Goal: Task Accomplishment & Management: Manage account settings

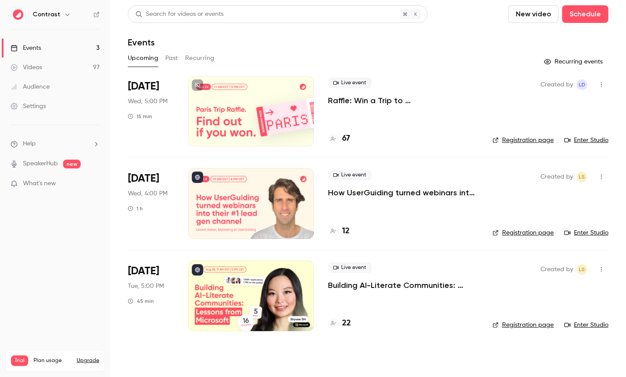
click at [35, 74] on link "Videos 97" at bounding box center [55, 67] width 110 height 19
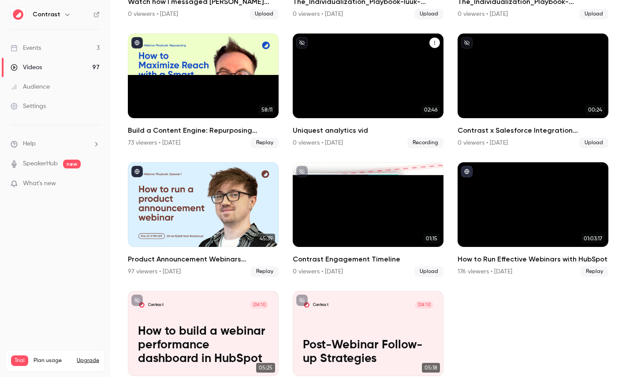
scroll to position [572, 0]
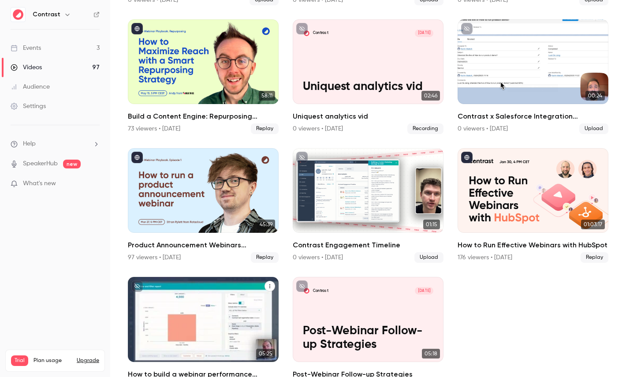
click at [211, 315] on p "How to build a webinar performance dashboard in HubSpot" at bounding box center [203, 331] width 130 height 41
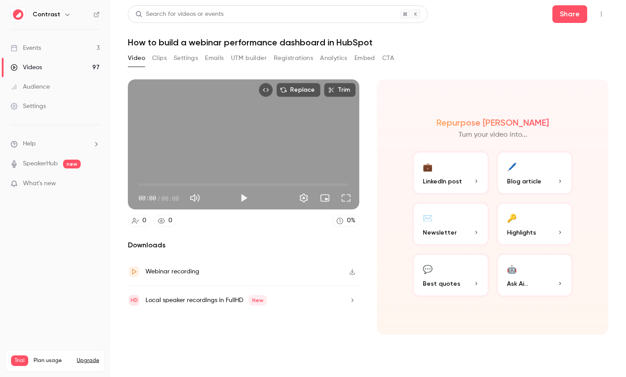
click at [158, 56] on button "Clips" at bounding box center [159, 58] width 15 height 14
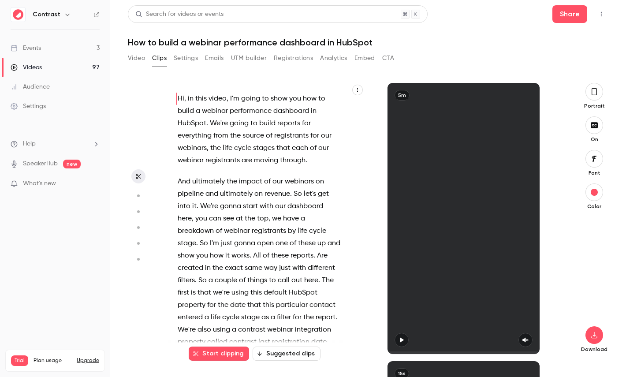
click at [360, 90] on icon "button" at bounding box center [357, 89] width 5 height 5
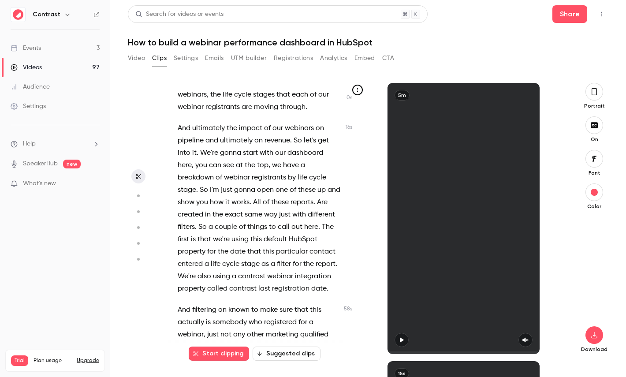
scroll to position [60, 0]
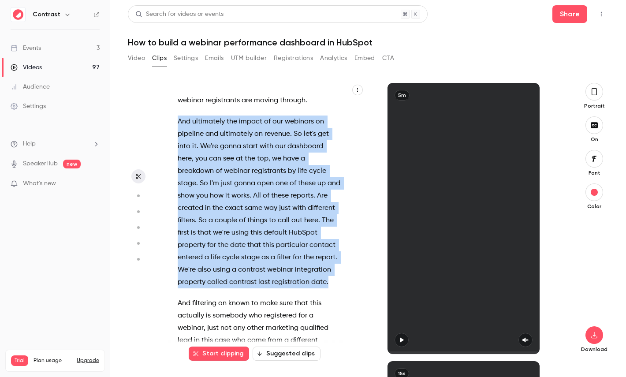
drag, startPoint x: 330, startPoint y: 277, endPoint x: 170, endPoint y: 122, distance: 223.4
click at [170, 122] on div "Hi , in this video , I'm going to show you how to build a webinar performance d…" at bounding box center [263, 223] width 193 height 262
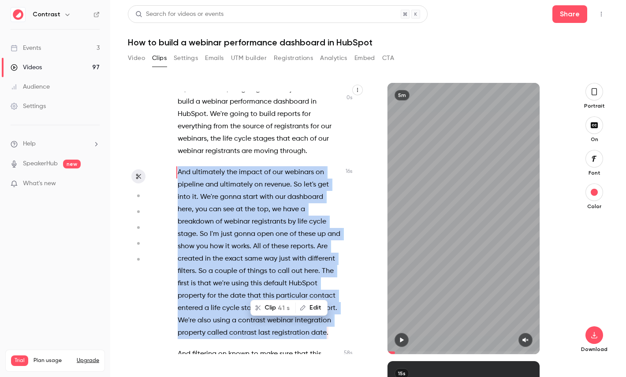
scroll to position [0, 0]
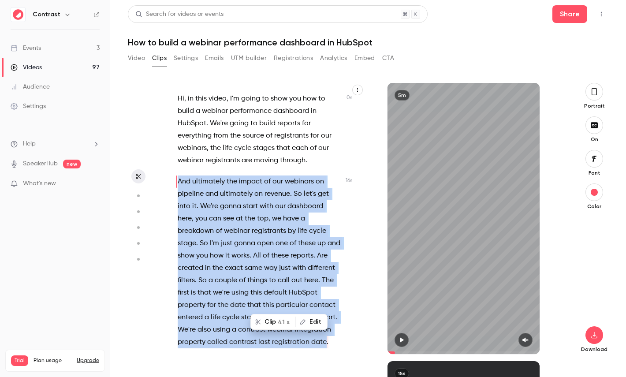
click at [278, 317] on button "Clip 41 s" at bounding box center [273, 322] width 44 height 14
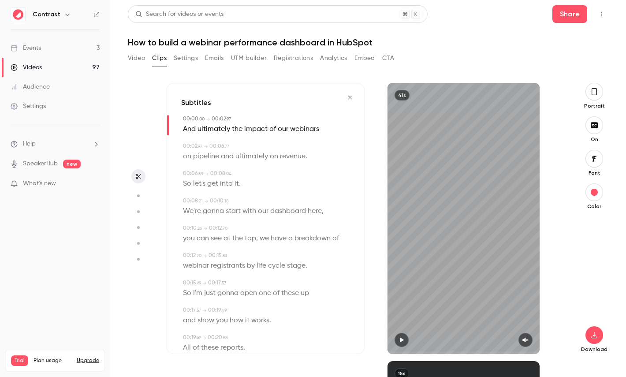
click at [598, 98] on button "button" at bounding box center [594, 92] width 18 height 18
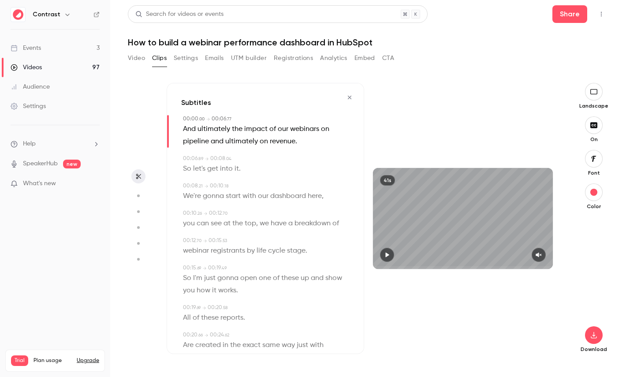
click at [595, 155] on icon "button" at bounding box center [594, 158] width 10 height 7
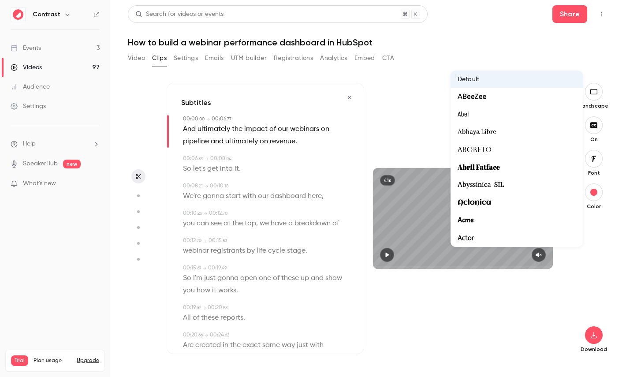
click at [586, 284] on div at bounding box center [313, 188] width 626 height 377
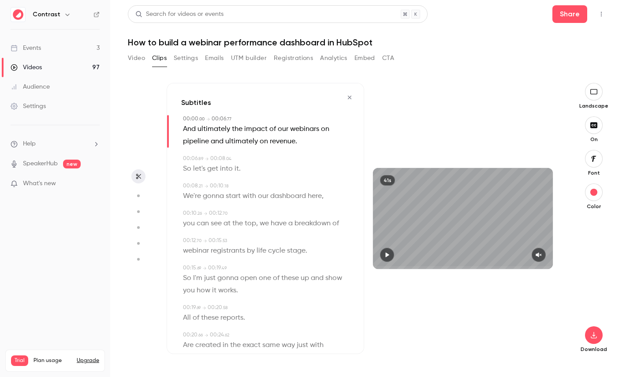
click at [233, 196] on span "start" at bounding box center [233, 196] width 15 height 12
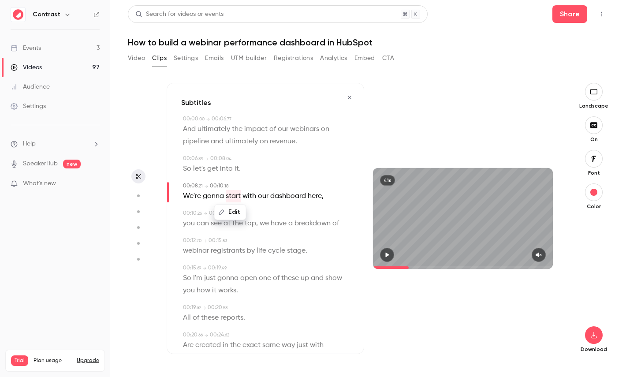
click at [134, 198] on icon "button" at bounding box center [138, 196] width 8 height 6
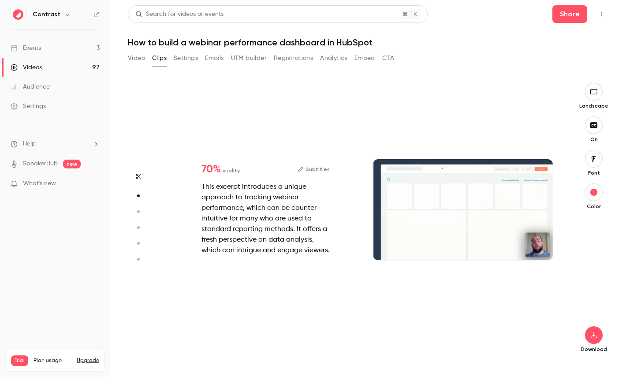
click at [137, 207] on button "button" at bounding box center [138, 211] width 14 height 14
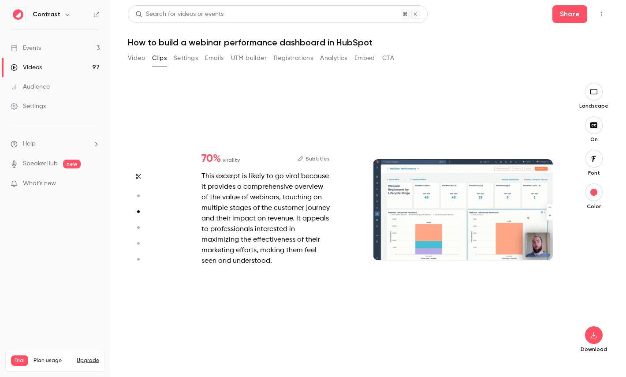
click at [140, 226] on icon "button" at bounding box center [138, 227] width 8 height 6
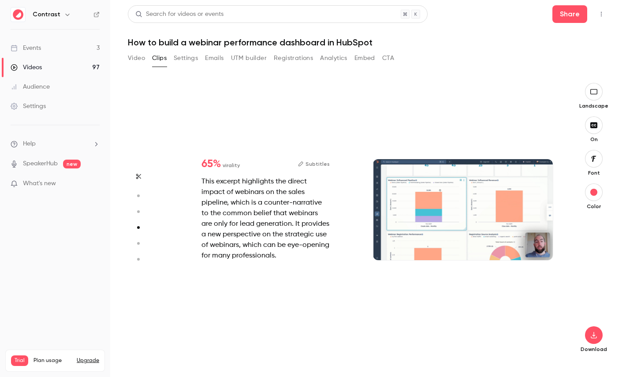
click at [140, 241] on icon "button" at bounding box center [138, 243] width 8 height 6
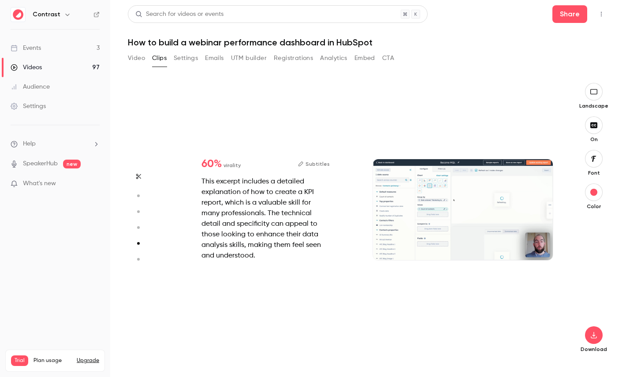
click at [140, 254] on button "button" at bounding box center [138, 259] width 14 height 14
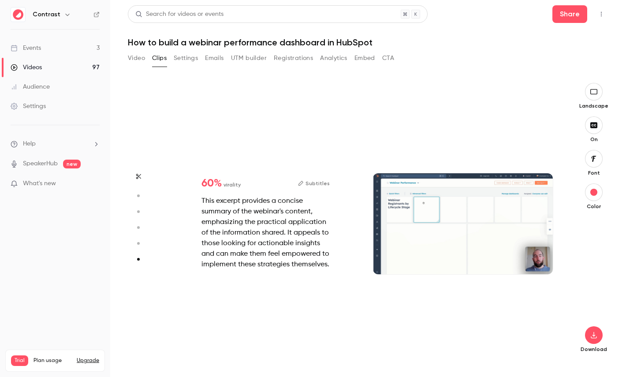
click at [141, 228] on icon "button" at bounding box center [138, 227] width 8 height 6
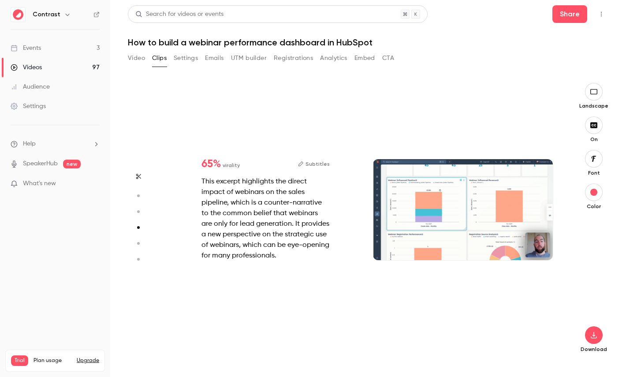
click at [139, 212] on icon "button" at bounding box center [138, 211] width 8 height 6
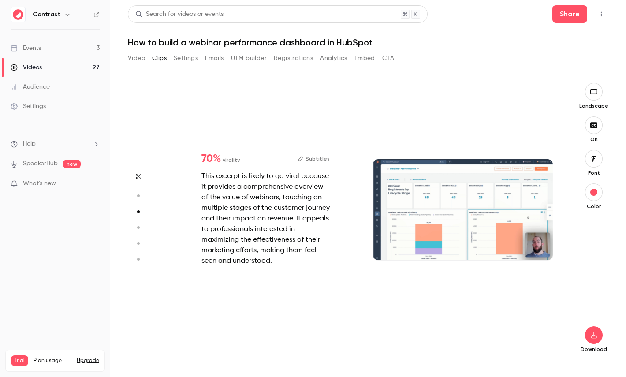
click at [141, 192] on button "button" at bounding box center [138, 196] width 14 height 14
type input "***"
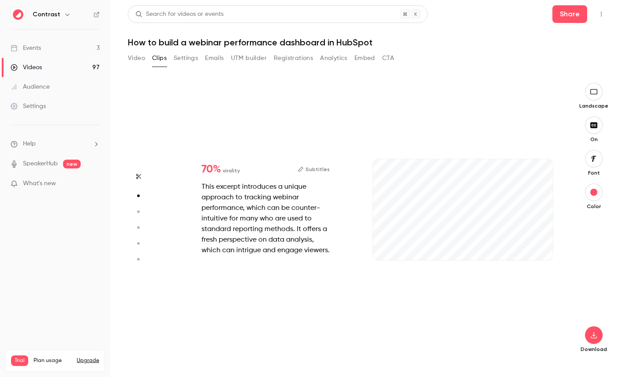
scroll to position [278, 0]
type input "*"
click at [56, 71] on link "Videos 97" at bounding box center [55, 67] width 110 height 19
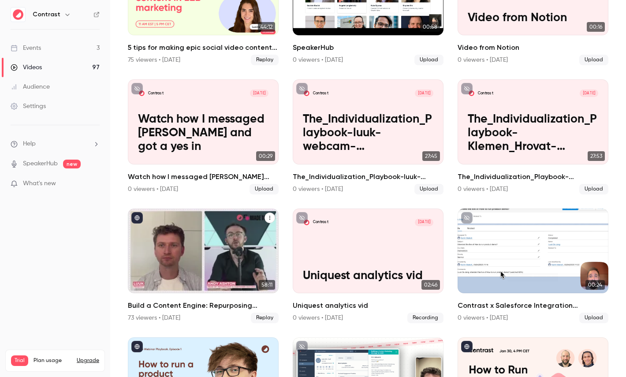
scroll to position [404, 0]
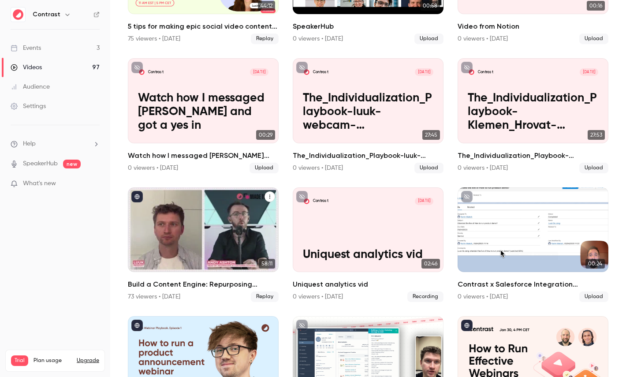
click at [211, 217] on div "Build a Content Engine: Repurposing Strategies for SaaS Teams" at bounding box center [203, 229] width 151 height 85
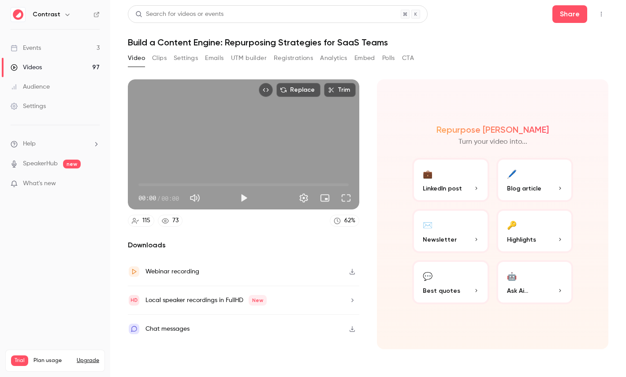
click at [164, 200] on span "00:00" at bounding box center [170, 197] width 18 height 9
drag, startPoint x: 164, startPoint y: 200, endPoint x: 176, endPoint y: 200, distance: 12.3
click at [176, 200] on span "00:00" at bounding box center [170, 197] width 18 height 9
click at [541, 242] on p "Highlights" at bounding box center [535, 239] width 56 height 9
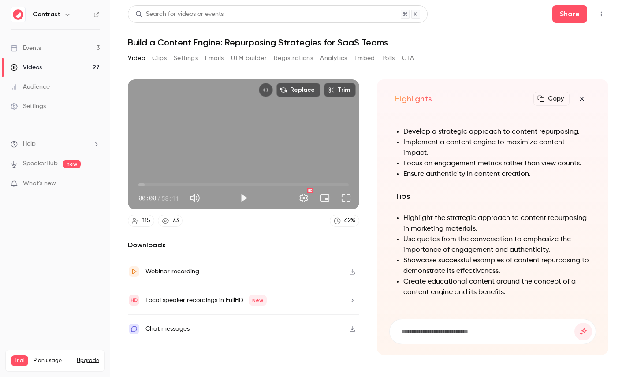
click at [174, 44] on h1 "Build a Content Engine: Repurposing Strategies for SaaS Teams" at bounding box center [368, 42] width 480 height 11
drag, startPoint x: 174, startPoint y: 44, endPoint x: 205, endPoint y: 44, distance: 31.3
click at [205, 44] on h1 "Build a Content Engine: Repurposing Strategies for SaaS Teams" at bounding box center [368, 42] width 480 height 11
copy h1 "Content Engine"
click at [418, 331] on input at bounding box center [487, 331] width 174 height 10
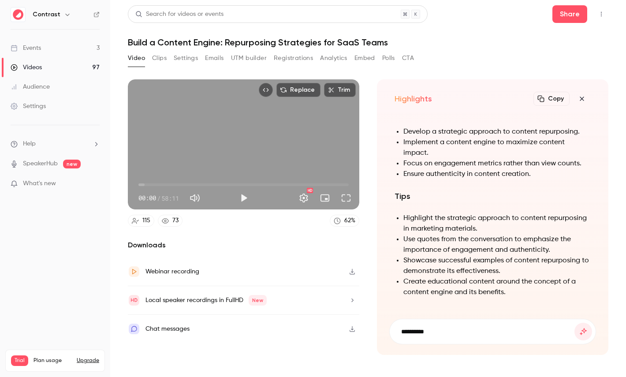
paste input "**********"
type input "**********"
click at [574, 323] on button "submit" at bounding box center [583, 332] width 18 height 18
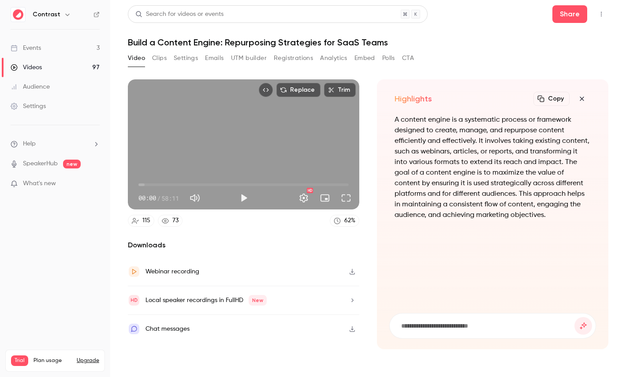
click at [583, 100] on icon "button" at bounding box center [581, 98] width 11 height 7
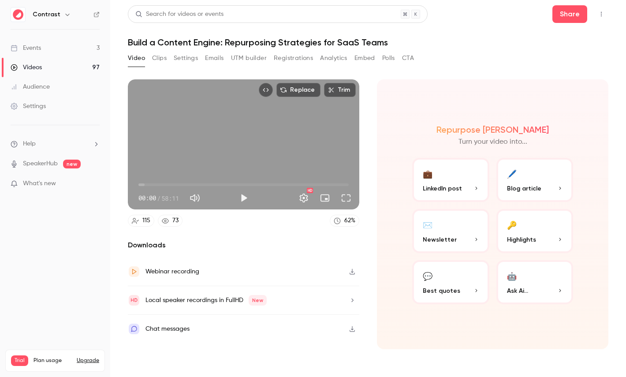
click at [265, 89] on icon "Embed video" at bounding box center [266, 90] width 6 height 4
click at [99, 15] on icon at bounding box center [96, 14] width 6 height 6
click at [42, 103] on div "Settings" at bounding box center [28, 106] width 35 height 9
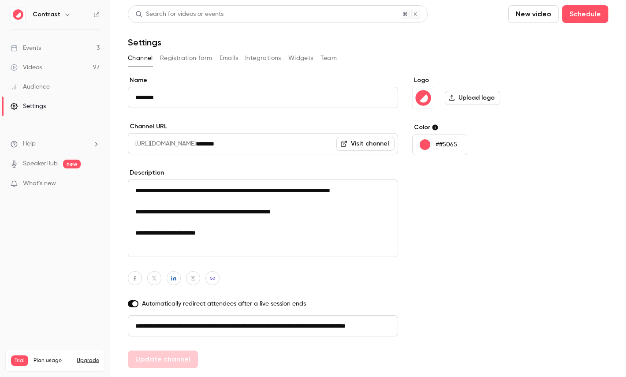
scroll to position [25, 0]
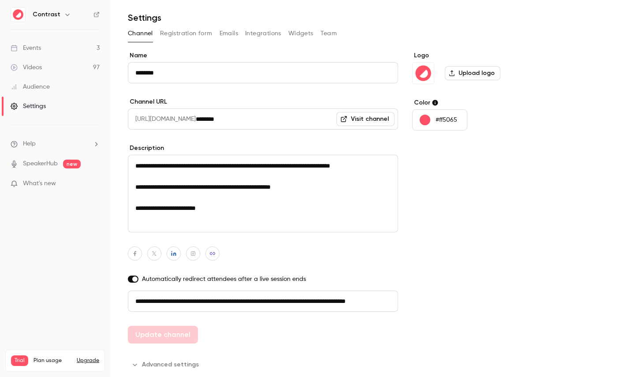
drag, startPoint x: 155, startPoint y: 300, endPoint x: 333, endPoint y: 302, distance: 177.6
click at [333, 302] on input "**********" at bounding box center [263, 300] width 270 height 21
click at [175, 32] on button "Registration form" at bounding box center [186, 33] width 52 height 14
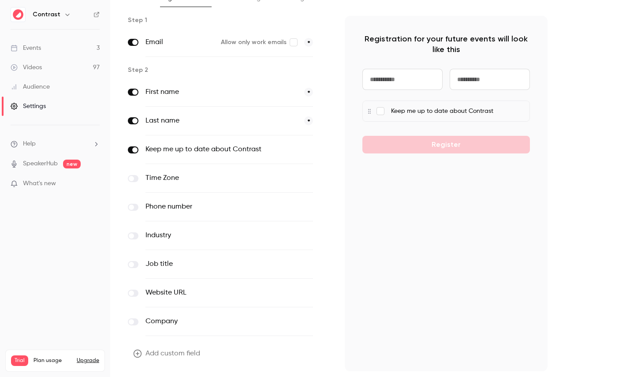
scroll to position [74, 0]
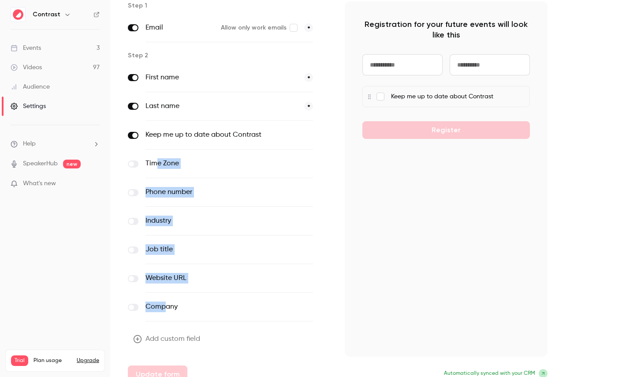
drag, startPoint x: 158, startPoint y: 162, endPoint x: 163, endPoint y: 308, distance: 146.4
click at [163, 308] on div "First name * Last name * Keep me up to date about Contrast optional Time Zone o…" at bounding box center [229, 192] width 203 height 258
click at [160, 339] on button "Add custom field" at bounding box center [167, 339] width 79 height 18
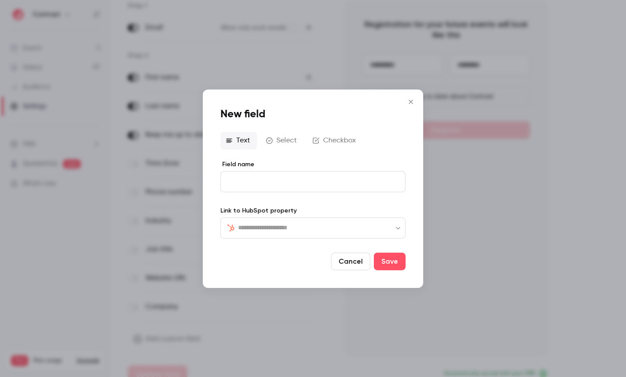
click at [278, 234] on div "​ ​" at bounding box center [312, 227] width 185 height 21
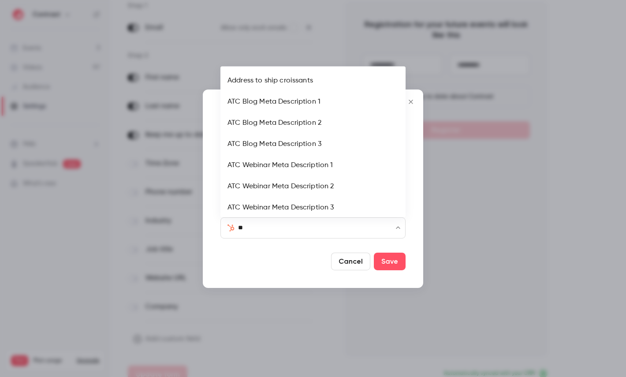
type input "***"
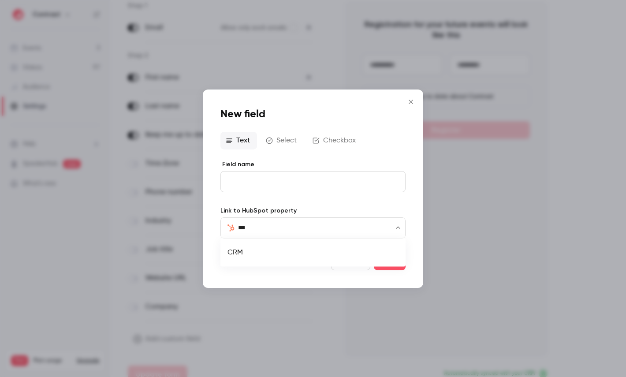
click at [250, 255] on li "CRM" at bounding box center [312, 252] width 185 height 21
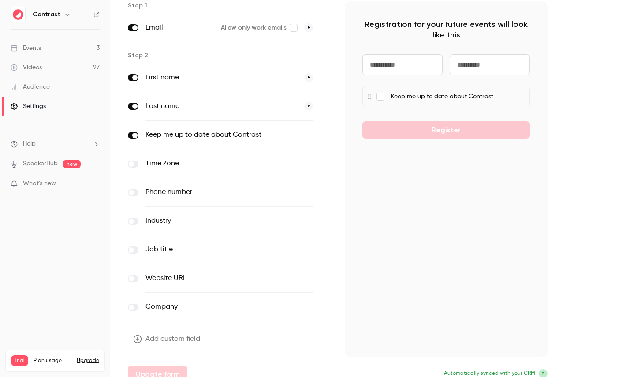
scroll to position [0, 0]
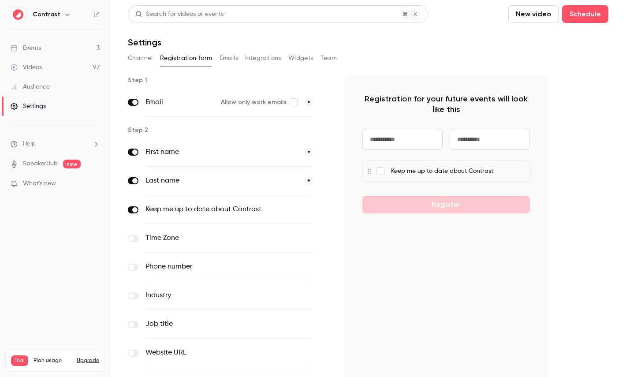
click at [235, 60] on button "Emails" at bounding box center [228, 58] width 19 height 14
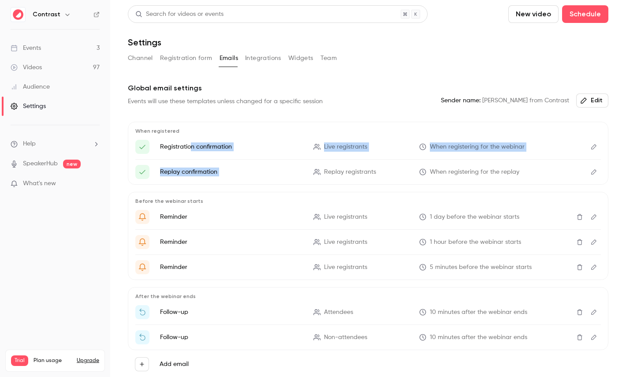
drag, startPoint x: 189, startPoint y: 145, endPoint x: 372, endPoint y: 166, distance: 183.6
click at [372, 166] on ul "Registration confirmation Live registrants When registering for the webinar Rep…" at bounding box center [367, 159] width 465 height 39
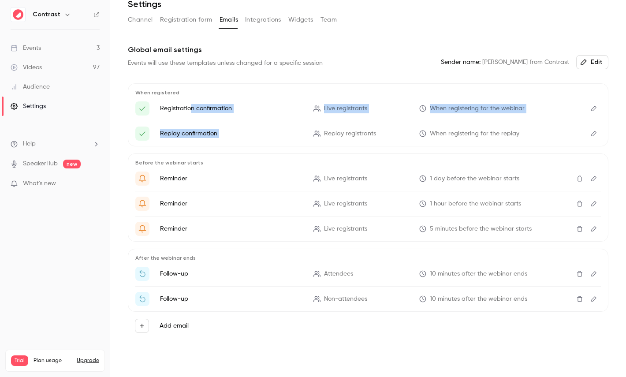
click at [592, 111] on icon "Edit" at bounding box center [593, 108] width 5 height 5
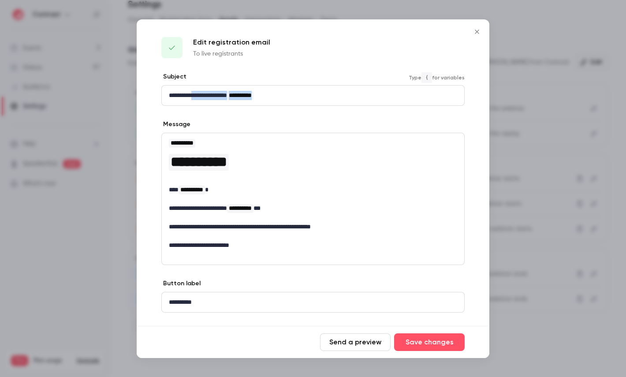
drag, startPoint x: 198, startPoint y: 91, endPoint x: 286, endPoint y: 91, distance: 88.1
click at [286, 91] on p "**********" at bounding box center [313, 95] width 288 height 9
drag, startPoint x: 182, startPoint y: 157, endPoint x: 251, endPoint y: 235, distance: 103.9
click at [251, 235] on div "**********" at bounding box center [313, 194] width 302 height 122
click at [520, 163] on div at bounding box center [313, 188] width 626 height 377
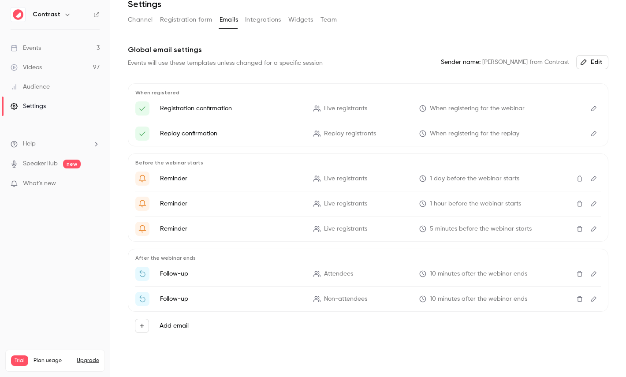
click at [594, 278] on button "Edit" at bounding box center [593, 274] width 14 height 14
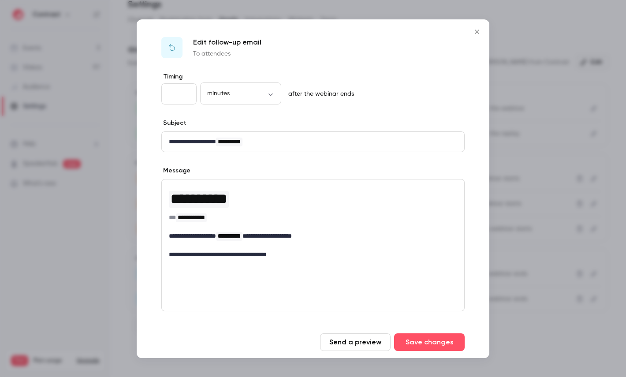
scroll to position [65, 0]
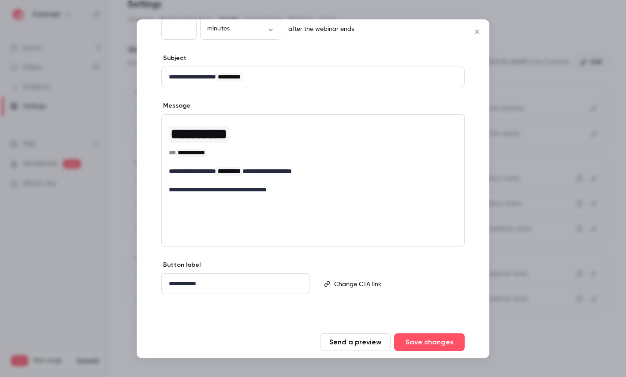
click at [568, 257] on div at bounding box center [313, 188] width 626 height 377
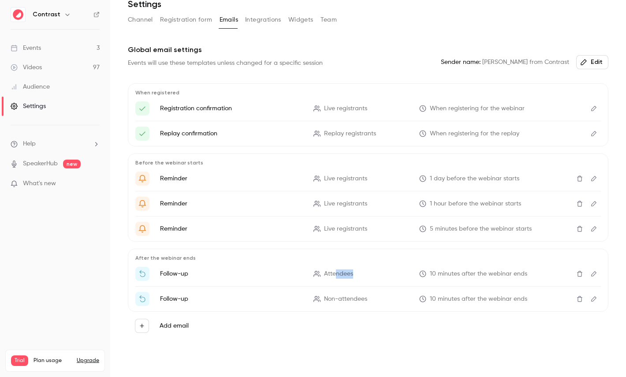
drag, startPoint x: 334, startPoint y: 273, endPoint x: 358, endPoint y: 273, distance: 23.8
click at [358, 273] on p "Attendees" at bounding box center [360, 273] width 95 height 9
drag, startPoint x: 330, startPoint y: 301, endPoint x: 346, endPoint y: 301, distance: 15.9
click at [346, 301] on span "Non-attendees" at bounding box center [345, 298] width 43 height 9
click at [264, 25] on button "Integrations" at bounding box center [263, 20] width 36 height 14
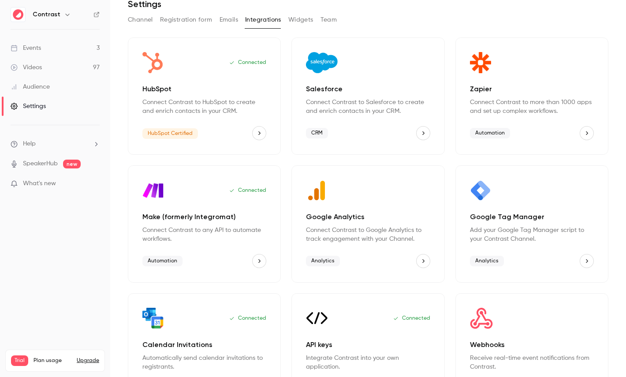
click at [327, 19] on button "Team" at bounding box center [328, 20] width 17 height 14
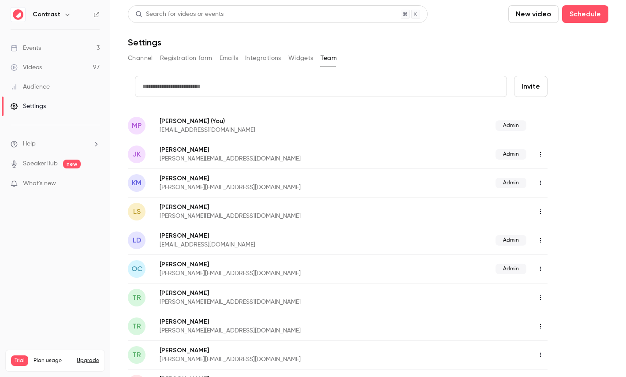
click at [45, 89] on div "Audience" at bounding box center [30, 86] width 39 height 9
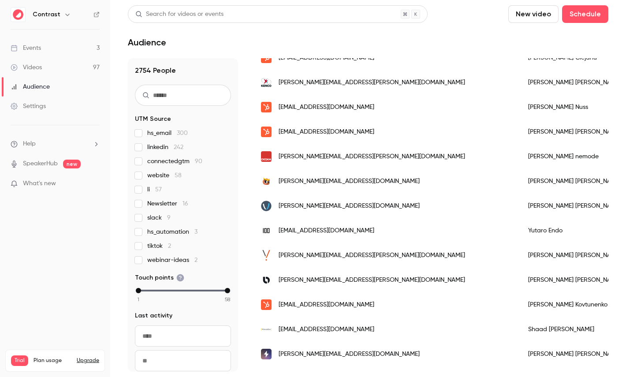
scroll to position [1086, 0]
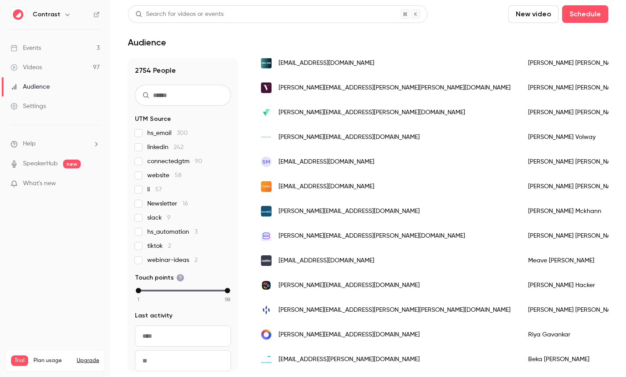
click at [519, 209] on div "[PERSON_NAME]" at bounding box center [574, 211] width 110 height 25
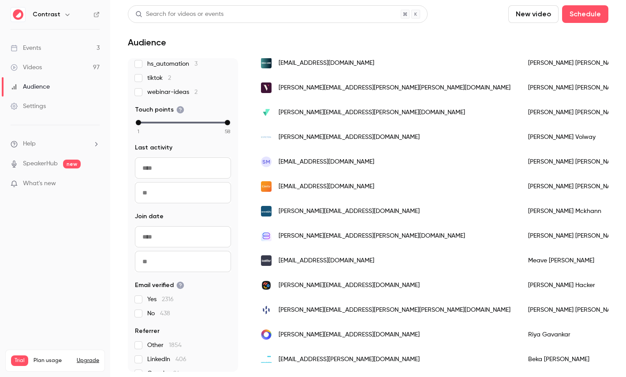
scroll to position [181, 0]
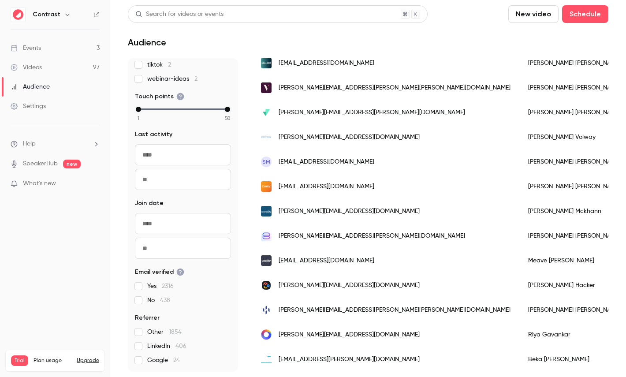
click at [42, 66] on link "Videos 97" at bounding box center [55, 67] width 110 height 19
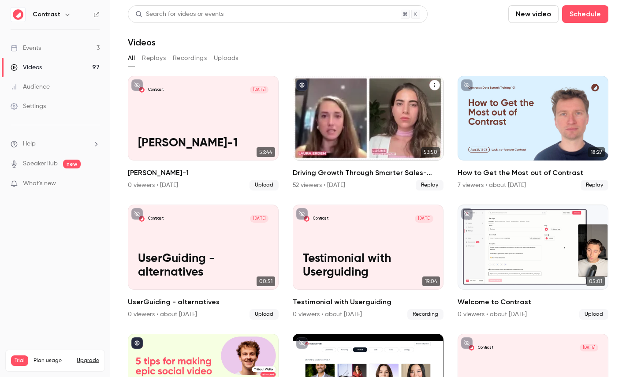
scroll to position [1, 0]
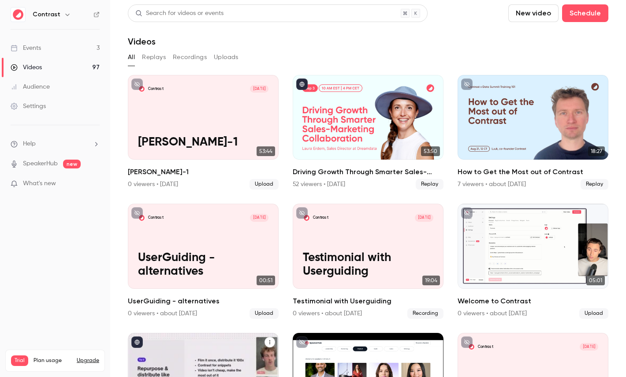
click at [207, 349] on div "5 tips for making epic social video content in B2B marketing" at bounding box center [203, 375] width 151 height 85
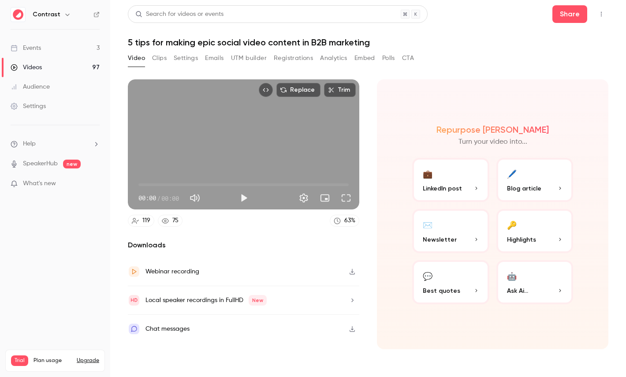
click at [290, 65] on button "Registrations" at bounding box center [293, 58] width 39 height 14
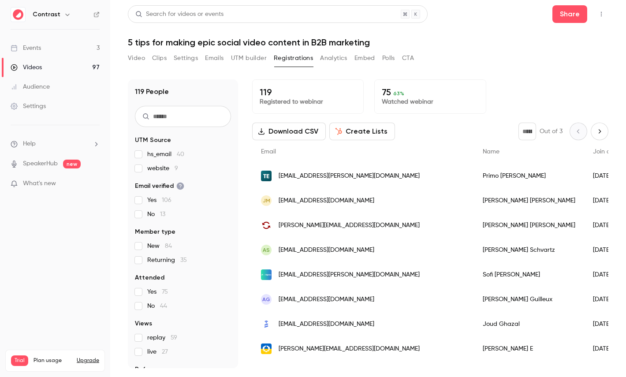
scroll to position [41, 0]
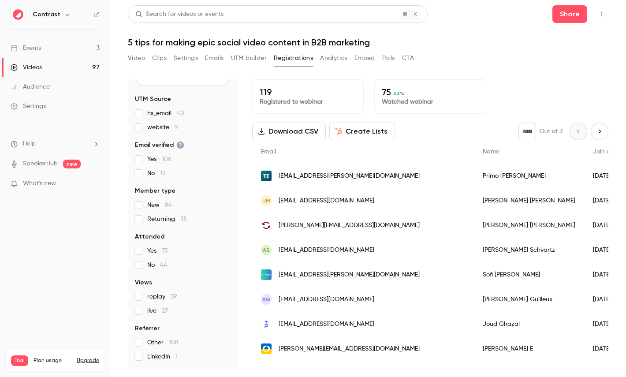
click at [362, 132] on button "Create Lists" at bounding box center [362, 131] width 66 height 18
click at [336, 59] on button "Analytics" at bounding box center [333, 58] width 27 height 14
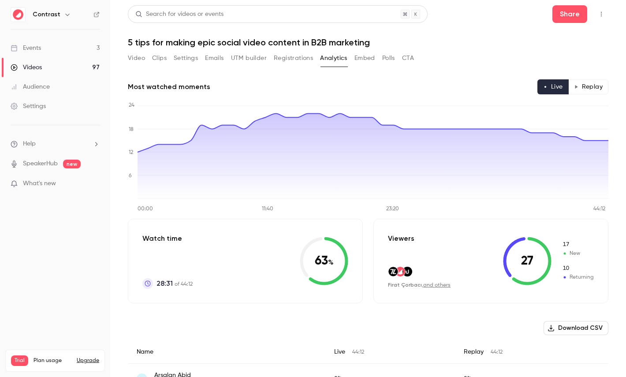
click at [590, 84] on button "Replay" at bounding box center [588, 86] width 40 height 15
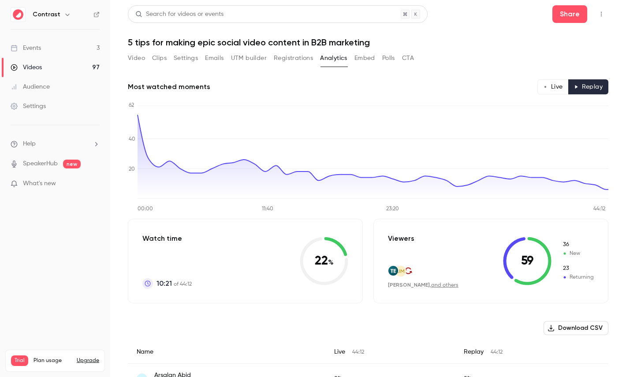
click at [391, 61] on button "Polls" at bounding box center [388, 58] width 13 height 14
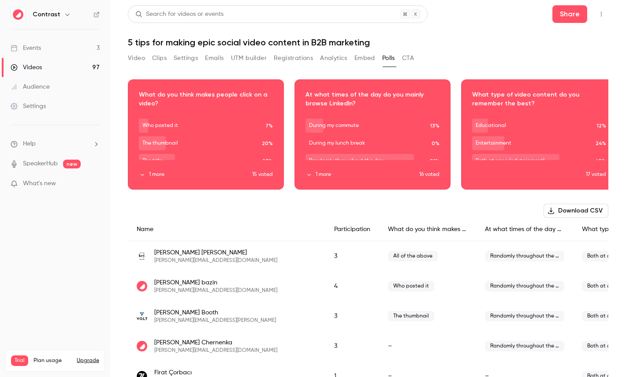
click at [412, 59] on button "CTA" at bounding box center [408, 58] width 12 height 14
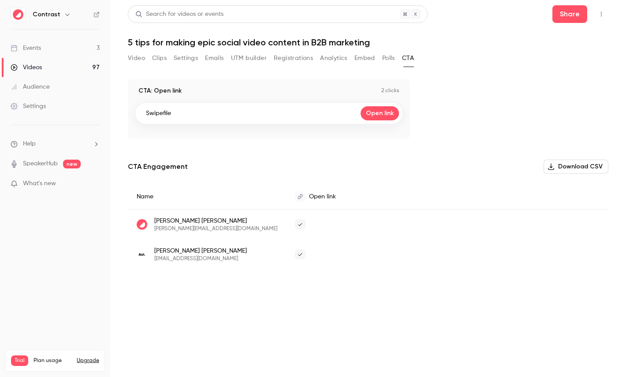
click at [51, 110] on link "Settings" at bounding box center [55, 105] width 110 height 19
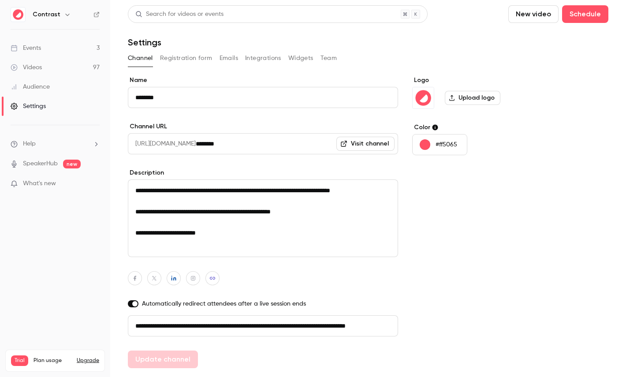
click at [230, 58] on button "Emails" at bounding box center [228, 58] width 19 height 14
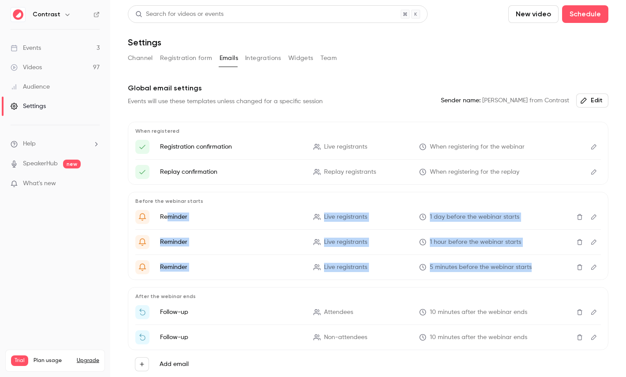
drag, startPoint x: 168, startPoint y: 216, endPoint x: 470, endPoint y: 271, distance: 307.1
click at [471, 271] on ul "Reminder Live registrants 1 day before the webinar starts Reminder Live registr…" at bounding box center [367, 242] width 465 height 64
click at [146, 60] on button "Channel" at bounding box center [140, 58] width 25 height 14
